Goal: Ask a question

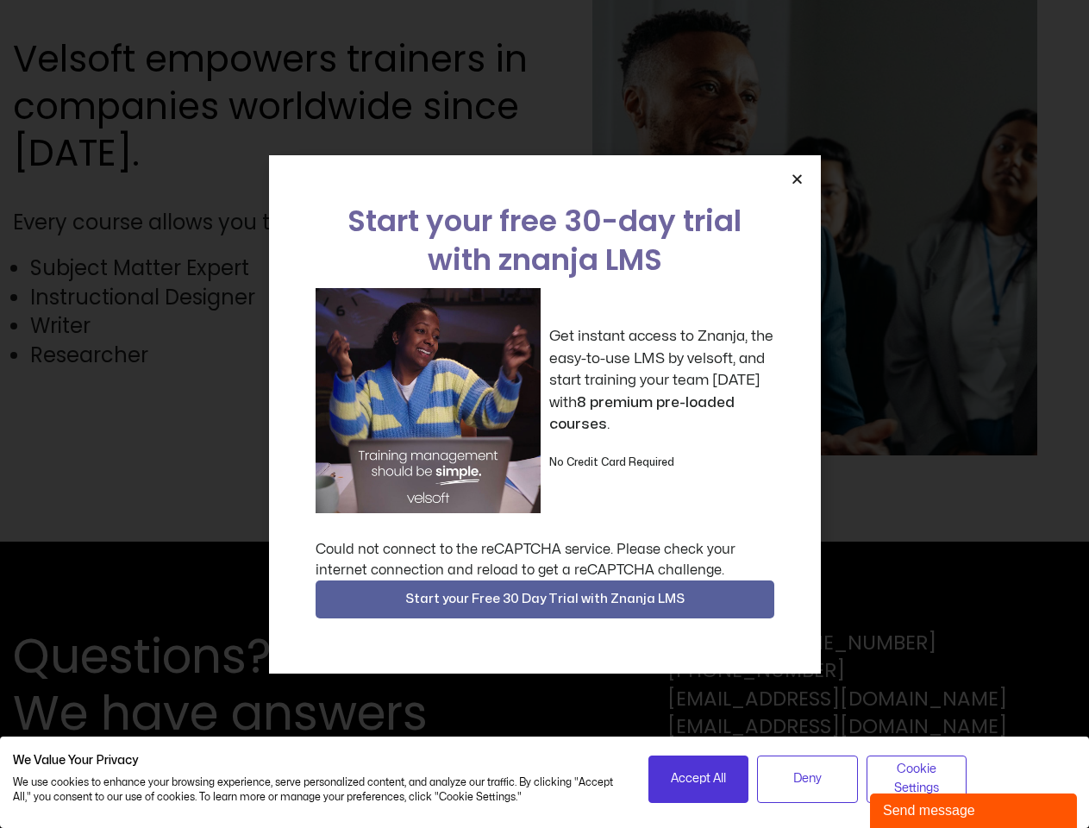
click at [544, 414] on div "Get instant access to Znanja, the easy-to-use LMS by velsoft, and start trainin…" at bounding box center [545, 400] width 459 height 225
click at [797, 179] on icon "Close" at bounding box center [797, 179] width 13 height 13
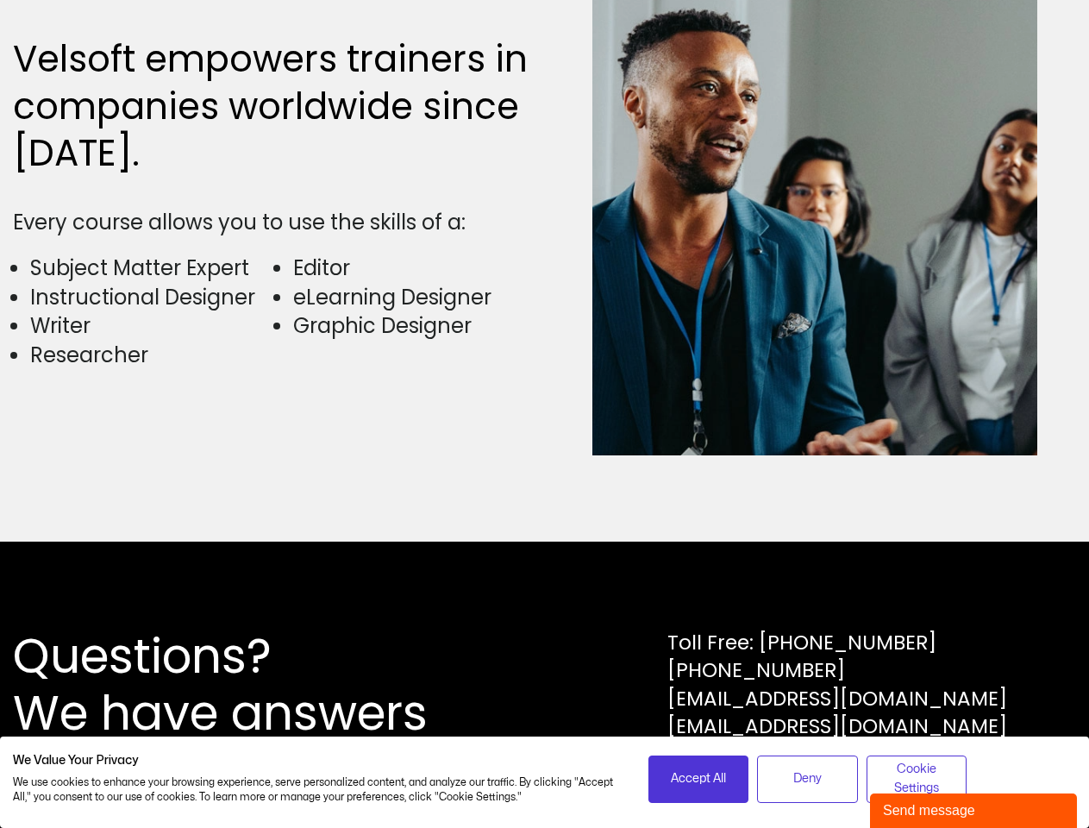
click at [545, 599] on div "Questions? We have answers Toll Free: [PHONE_NUMBER] [PHONE_NUMBER] [EMAIL_ADDR…" at bounding box center [544, 685] width 1089 height 286
click at [699, 779] on span "Accept All" at bounding box center [698, 778] width 55 height 19
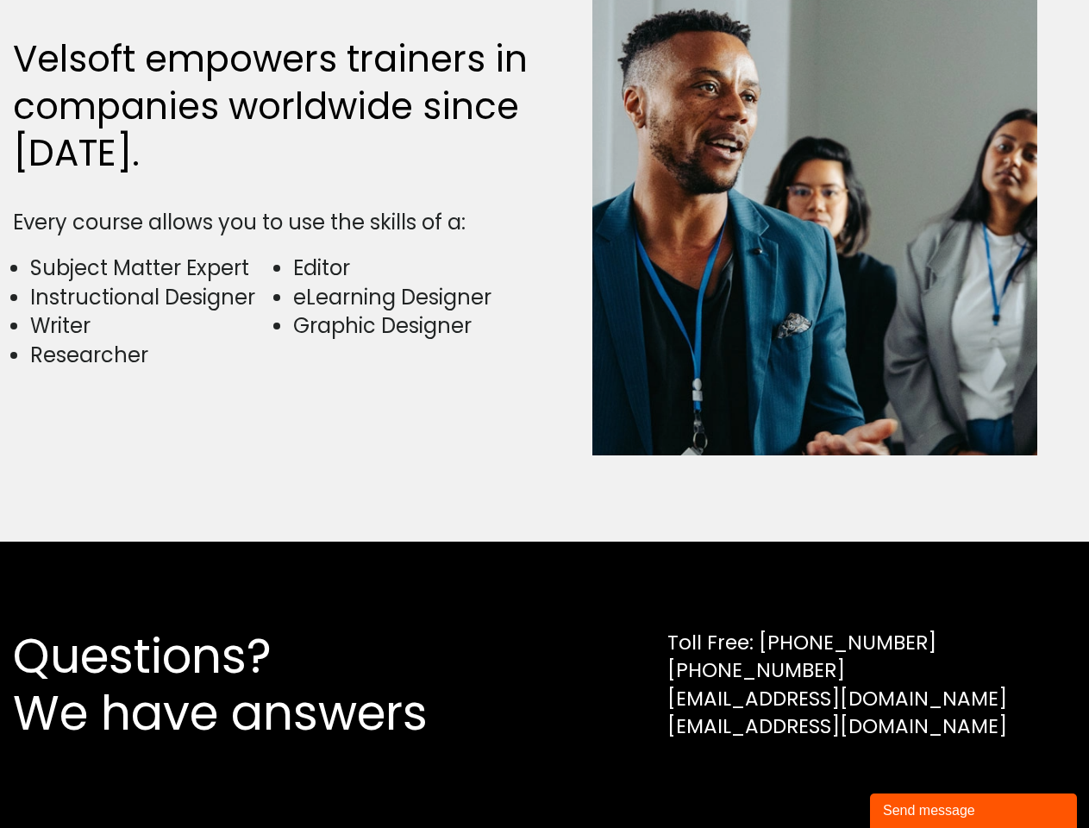
click at [807, 779] on div "Questions? We have answers Toll Free: [PHONE_NUMBER] [PHONE_NUMBER] [EMAIL_ADDR…" at bounding box center [544, 685] width 1089 height 286
click at [917, 779] on div "Questions? We have answers Toll Free: [PHONE_NUMBER] [PHONE_NUMBER] [EMAIL_ADDR…" at bounding box center [544, 685] width 1089 height 286
click at [974, 811] on div "Send message" at bounding box center [973, 810] width 181 height 21
